Goal: Task Accomplishment & Management: Manage account settings

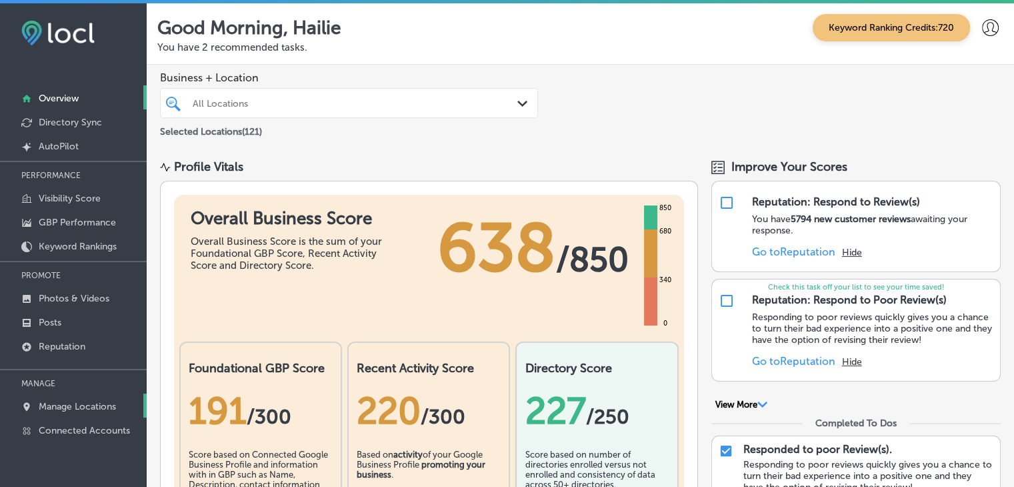
click at [97, 409] on p "Manage Locations" at bounding box center [77, 406] width 77 height 11
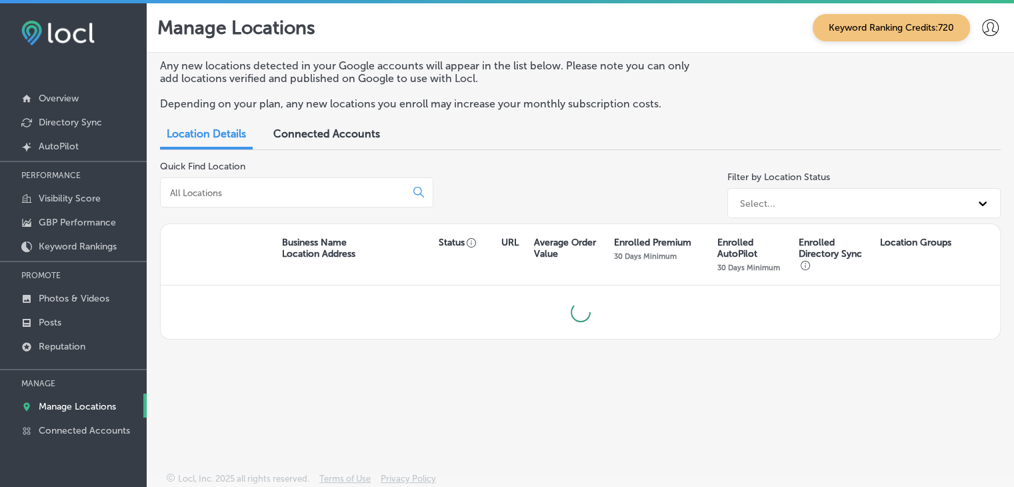
click at [243, 197] on input at bounding box center [286, 193] width 234 height 12
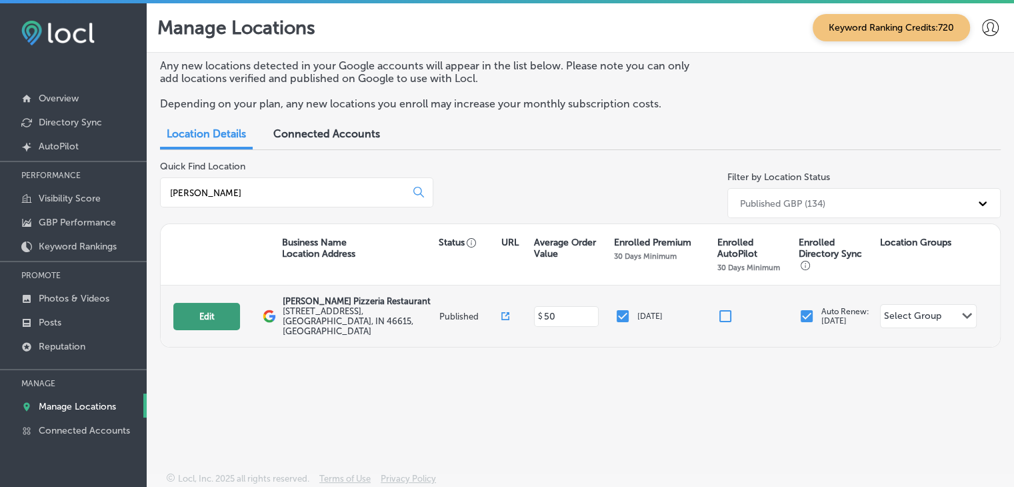
type input "[PERSON_NAME]"
click at [195, 320] on button "Edit" at bounding box center [206, 316] width 67 height 27
select select "US"
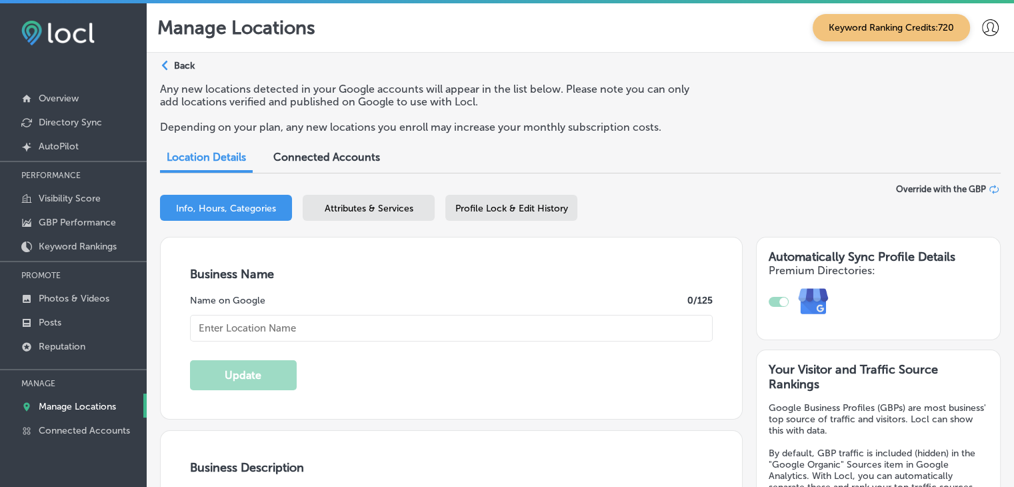
type input "[PERSON_NAME] Pizzeria Restaurant"
type input "[STREET_ADDRESS]"
type input "[GEOGRAPHIC_DATA]"
type input "46615"
type input "US"
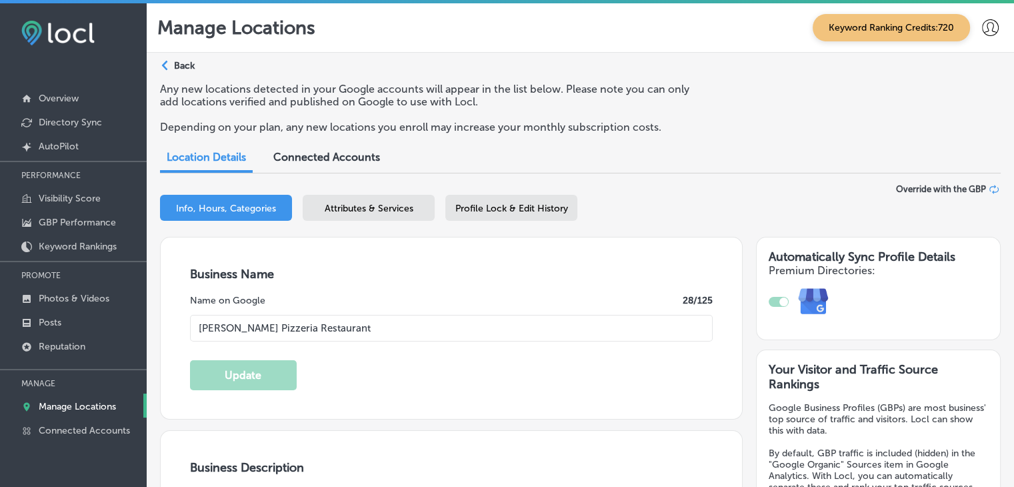
type input "[URL][DOMAIN_NAME]"
checkbox input "true"
type textarea "[PERSON_NAME] Pizzeria Restaurant is a family-owned pizza restaurant located in…"
type input "[PHONE_NUMBER]"
select select "US"
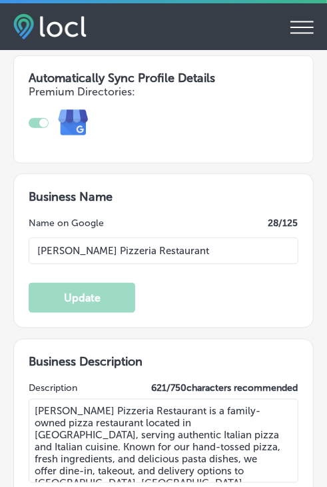
type input "[STREET_ADDRESS]"
type input "[GEOGRAPHIC_DATA]"
type input "46615"
type input "US"
type input "[URL][DOMAIN_NAME]"
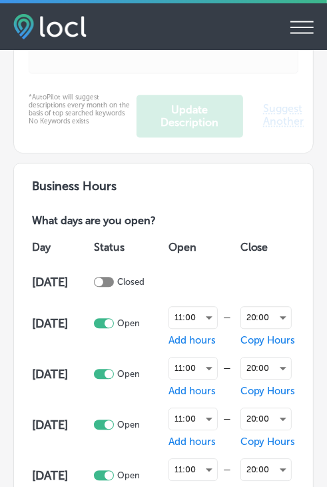
checkbox input "true"
type input "[PHONE_NUMBER]"
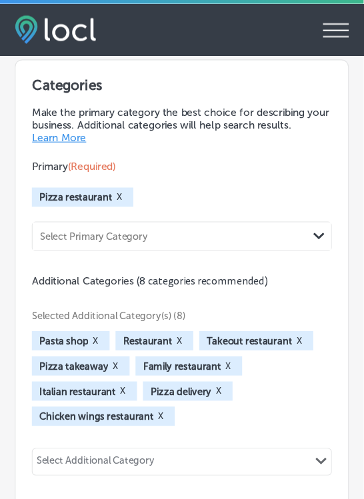
scroll to position [1809, 0]
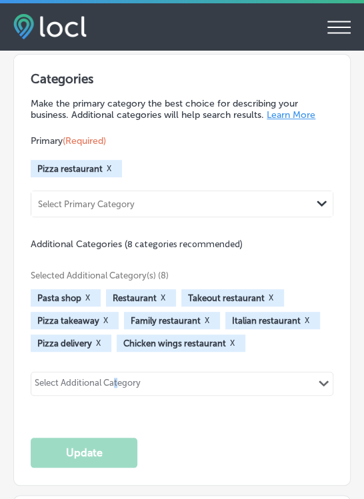
drag, startPoint x: 325, startPoint y: 0, endPoint x: 116, endPoint y: 412, distance: 462.0
click at [116, 412] on div "Selected Additional Category(s) (8) Pasta shop X Restaurant X Takeout restauran…" at bounding box center [182, 332] width 303 height 162
click at [141, 437] on div "Categories Make the primary category the best choice for describing your busine…" at bounding box center [182, 269] width 303 height 397
click at [183, 463] on div "Categories Make the primary category the best choice for describing your busine…" at bounding box center [182, 269] width 303 height 397
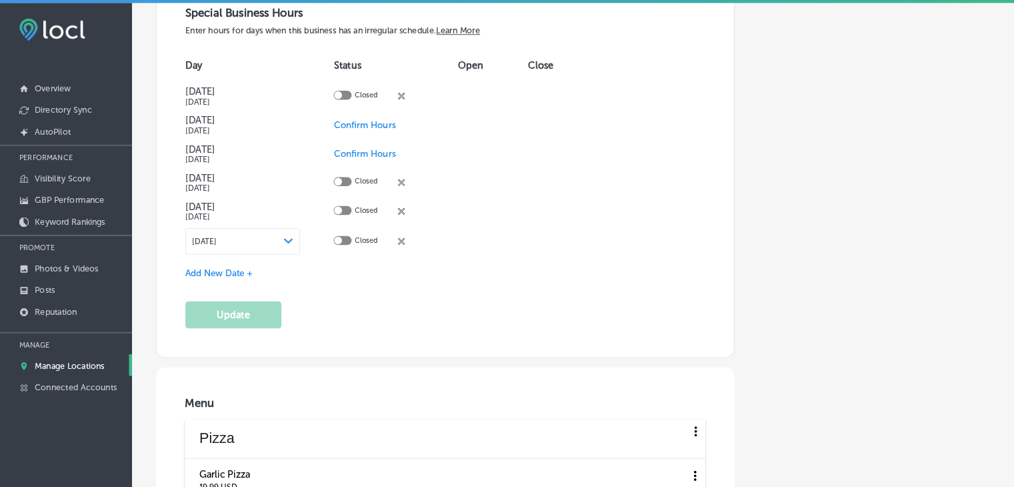
scroll to position [1553, 0]
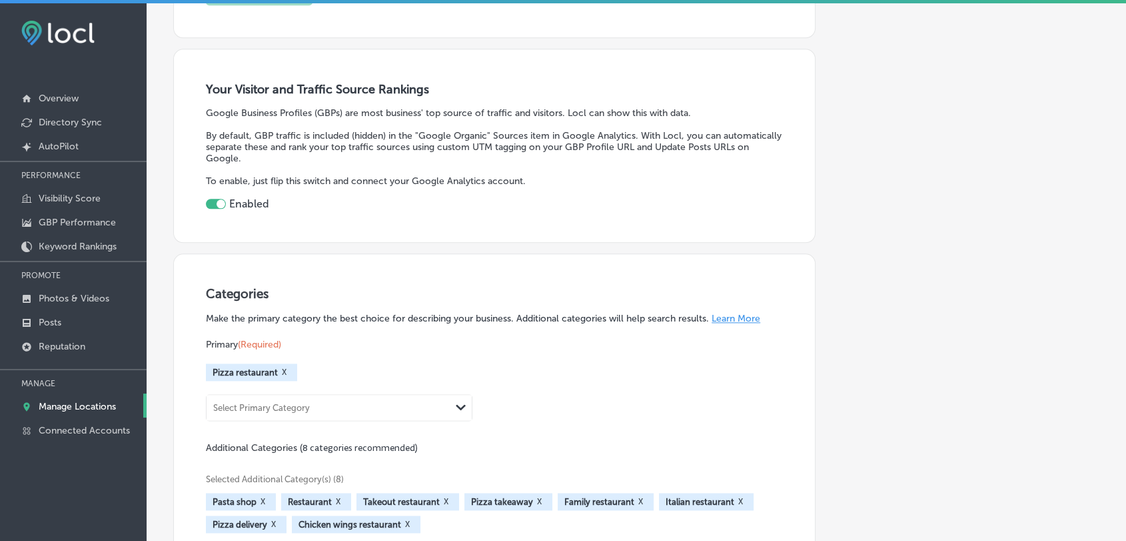
select select "US"
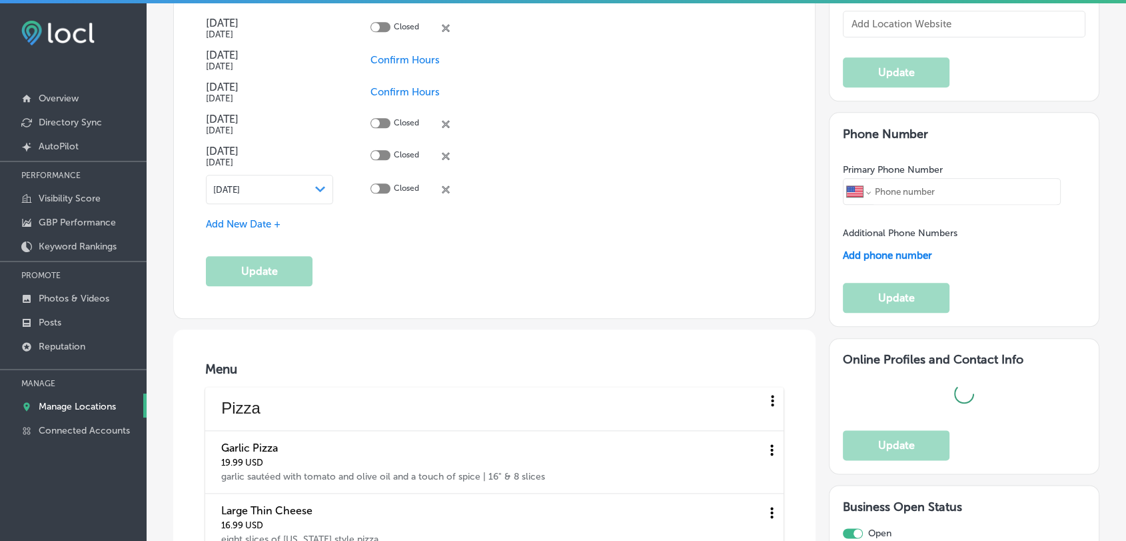
type input "[STREET_ADDRESS]"
type input "[GEOGRAPHIC_DATA]"
type input "46615"
type input "US"
type input "[URL][DOMAIN_NAME]"
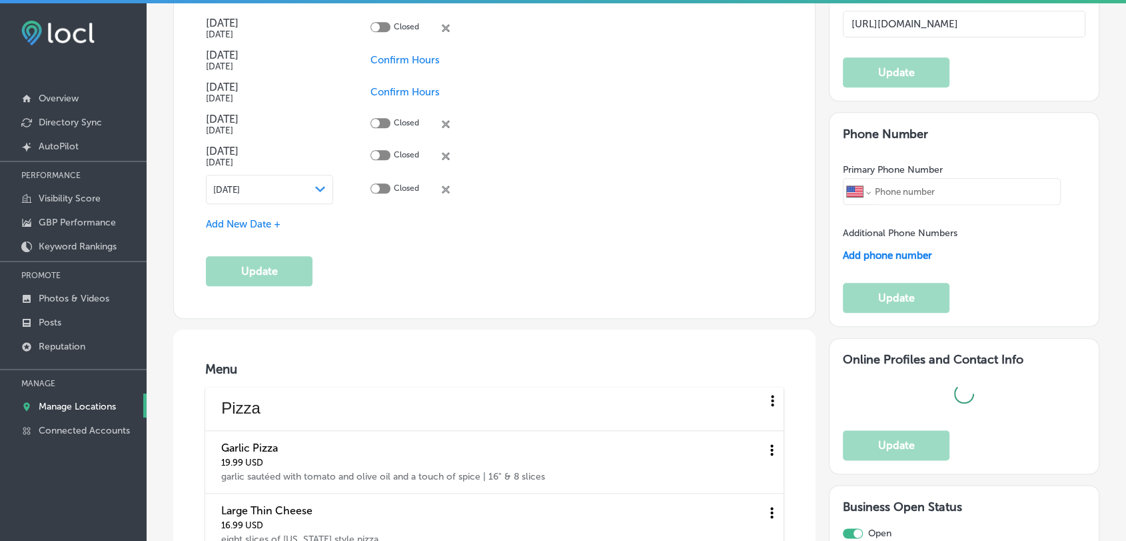
checkbox input "true"
type input "[PHONE_NUMBER]"
